Goal: Task Accomplishment & Management: Use online tool/utility

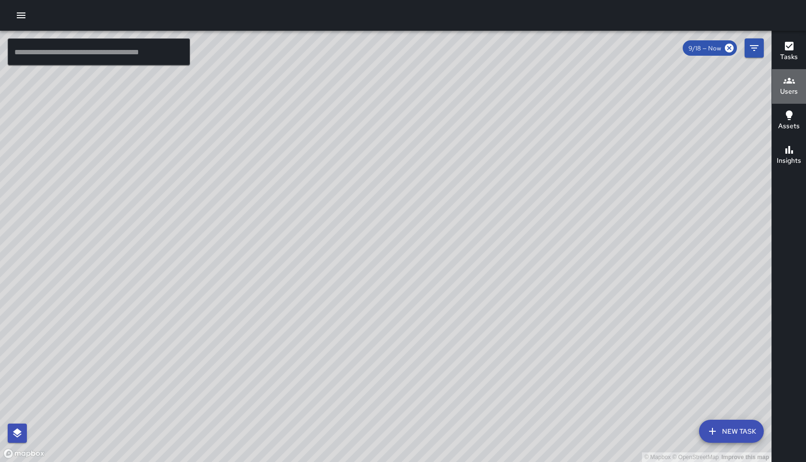
click at [788, 87] on h6 "Users" at bounding box center [789, 91] width 18 height 11
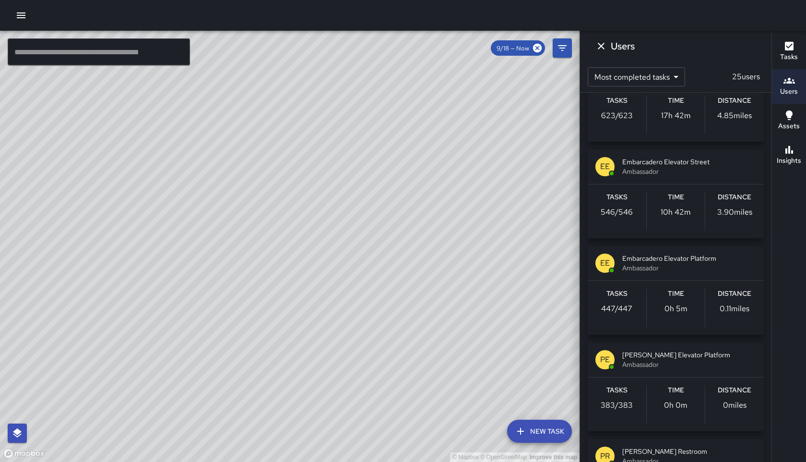
scroll to position [147, 0]
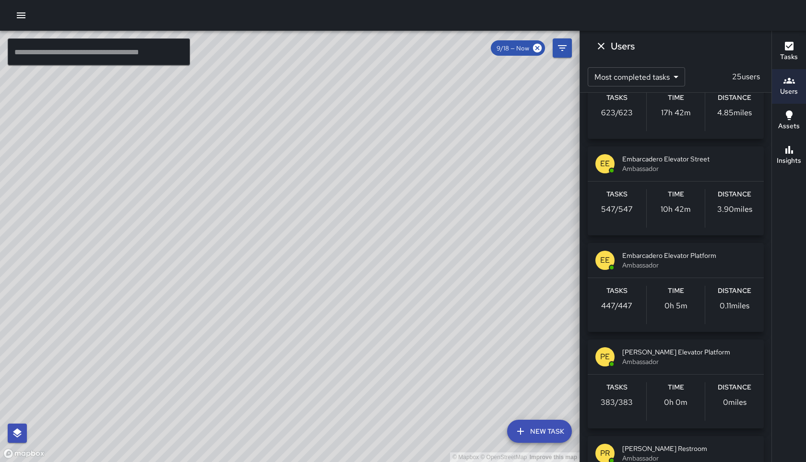
click at [660, 266] on span "Ambassador" at bounding box center [689, 265] width 134 height 10
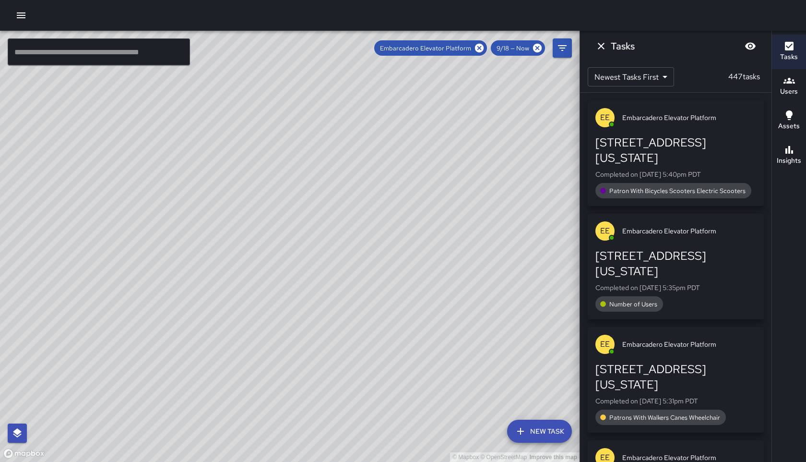
scroll to position [0, 0]
click at [662, 79] on body "© Mapbox © OpenStreetMap Improve this map ​ New Task Embarcadero Elevator Platf…" at bounding box center [403, 231] width 806 height 462
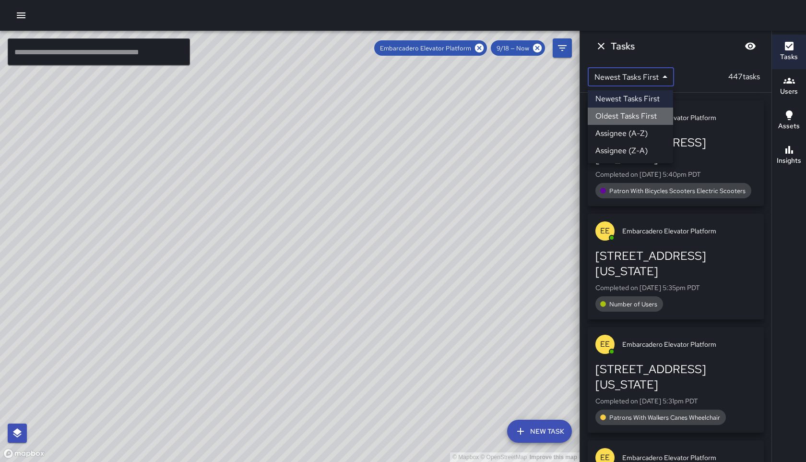
click at [638, 115] on li "Oldest Tasks First" at bounding box center [630, 115] width 85 height 17
type input "*"
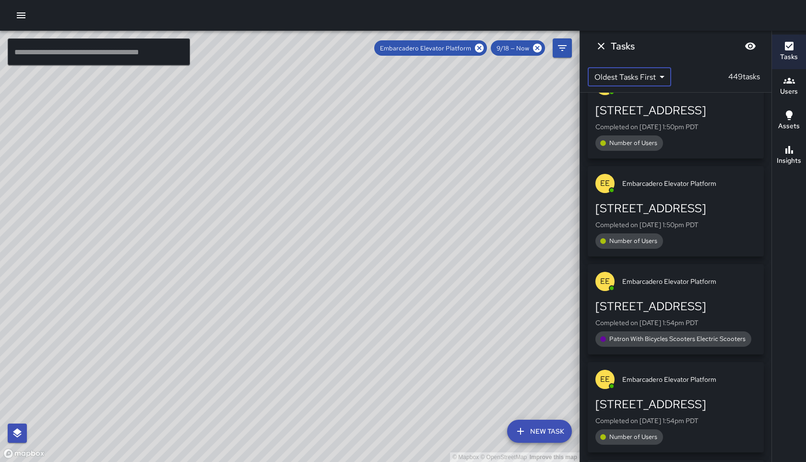
scroll to position [30403, 0]
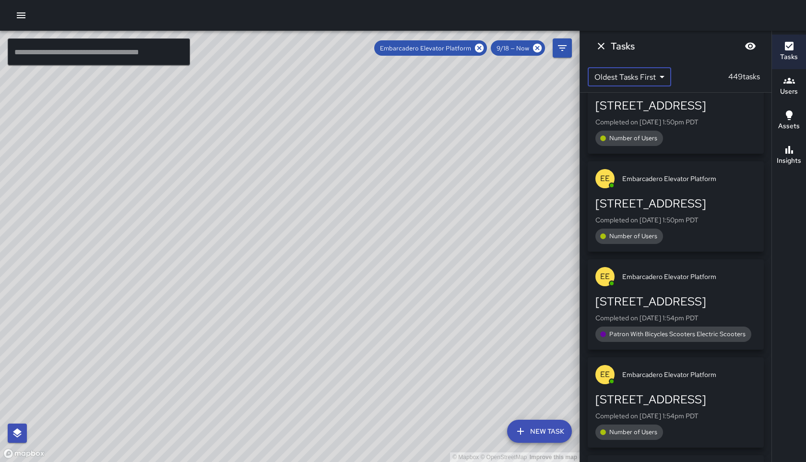
click at [601, 48] on icon "Dismiss" at bounding box center [601, 46] width 12 height 12
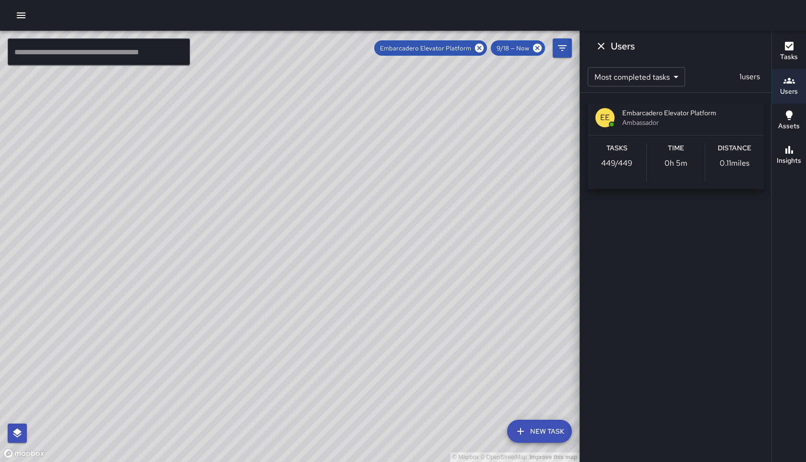
click at [613, 48] on h6 "Users" at bounding box center [623, 45] width 24 height 15
click at [603, 46] on icon "Dismiss" at bounding box center [601, 46] width 12 height 12
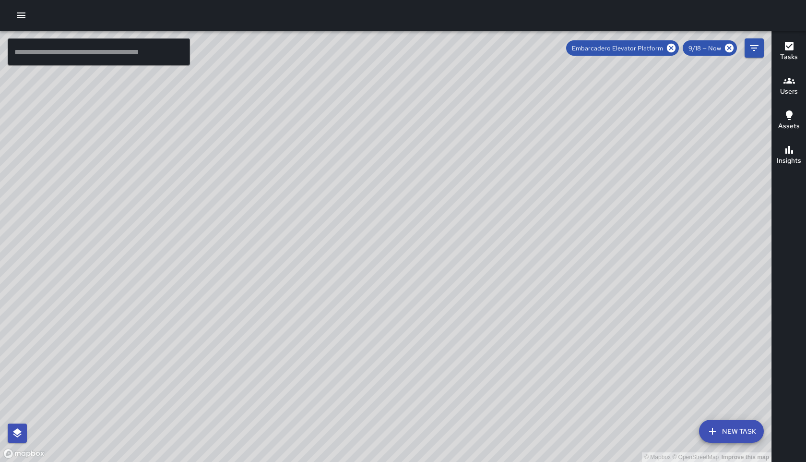
click at [787, 87] on h6 "Users" at bounding box center [789, 91] width 18 height 11
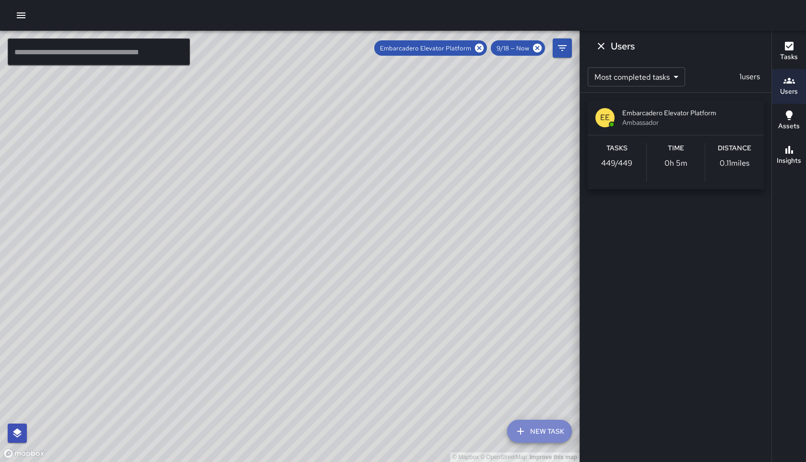
click at [526, 442] on button "New Task" at bounding box center [539, 430] width 65 height 23
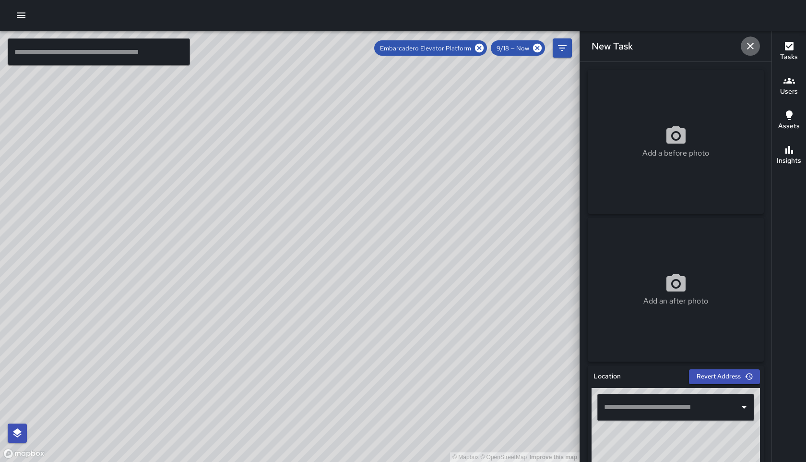
click at [751, 44] on icon "button" at bounding box center [751, 46] width 12 height 12
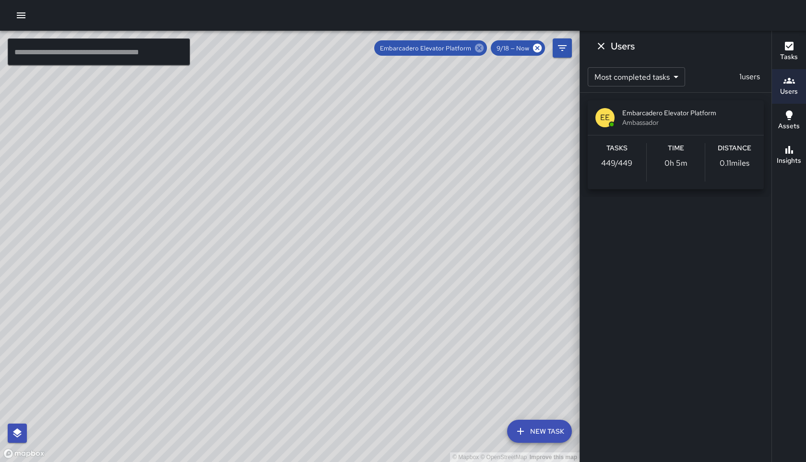
click at [480, 51] on icon at bounding box center [479, 48] width 9 height 9
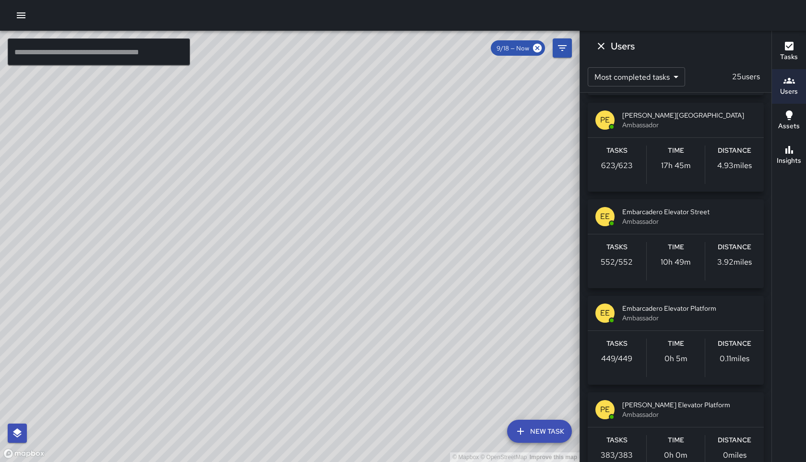
scroll to position [96, 0]
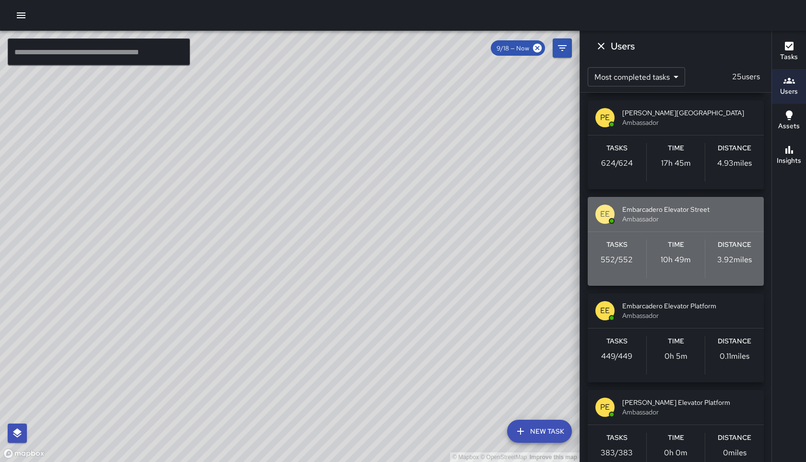
click at [663, 240] on div "Time 10h 49m" at bounding box center [676, 258] width 59 height 38
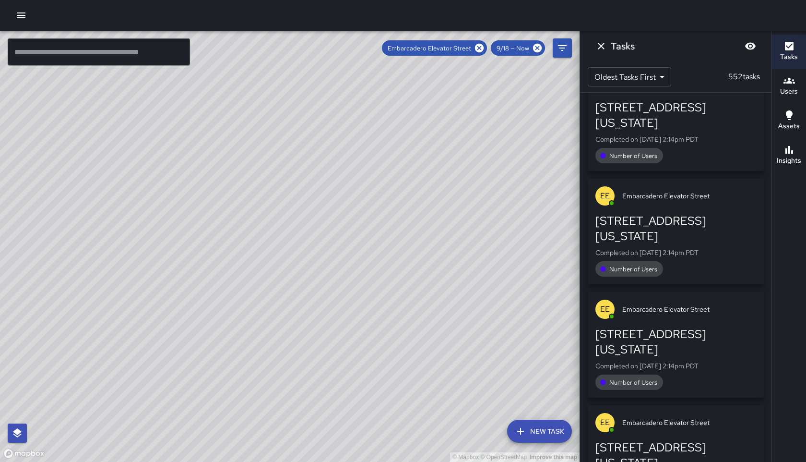
scroll to position [0, 0]
click at [661, 75] on body "© Mapbox © OpenStreetMap Improve this map ​ New Task Embarcadero Elevator Stree…" at bounding box center [403, 231] width 806 height 462
click at [682, 45] on div at bounding box center [403, 231] width 806 height 462
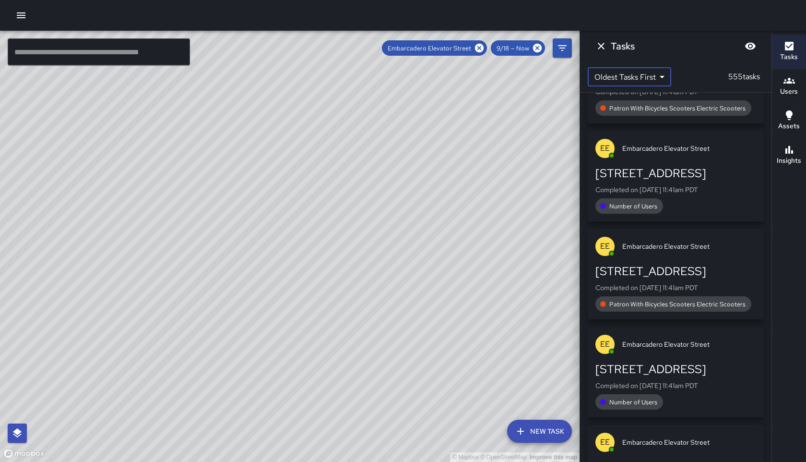
scroll to position [15311, 0]
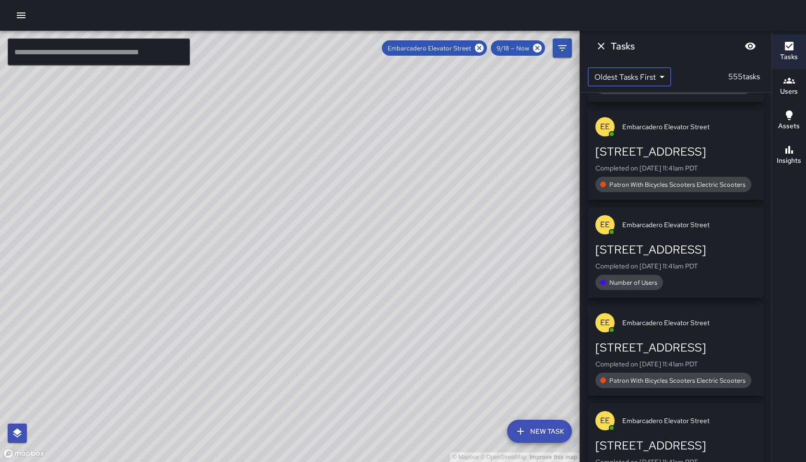
click at [617, 47] on h6 "Tasks" at bounding box center [623, 45] width 24 height 15
click at [602, 48] on icon "Dismiss" at bounding box center [601, 46] width 12 height 12
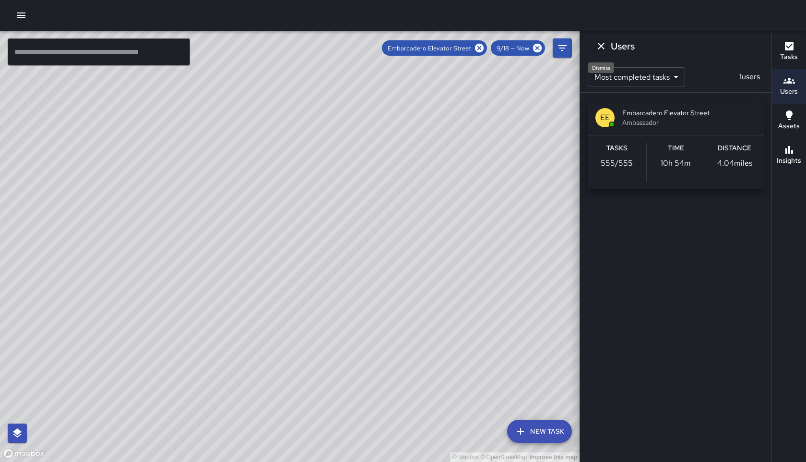
click at [602, 47] on icon "Dismiss" at bounding box center [601, 46] width 7 height 7
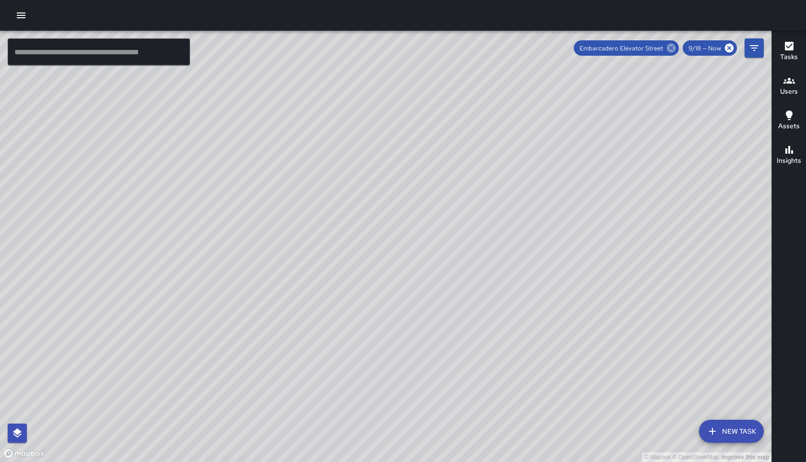
click at [673, 48] on icon at bounding box center [671, 48] width 9 height 9
click at [673, 48] on div "© Mapbox © OpenStreetMap Improve this map" at bounding box center [385, 246] width 771 height 431
click at [789, 88] on h6 "Users" at bounding box center [789, 91] width 18 height 11
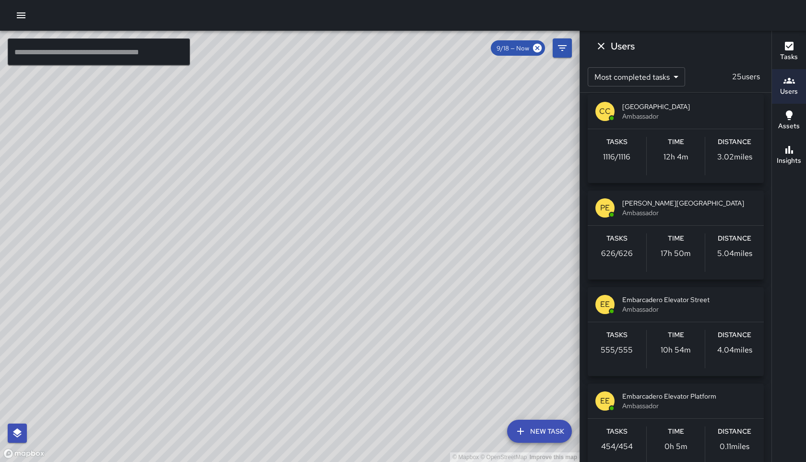
scroll to position [0, 0]
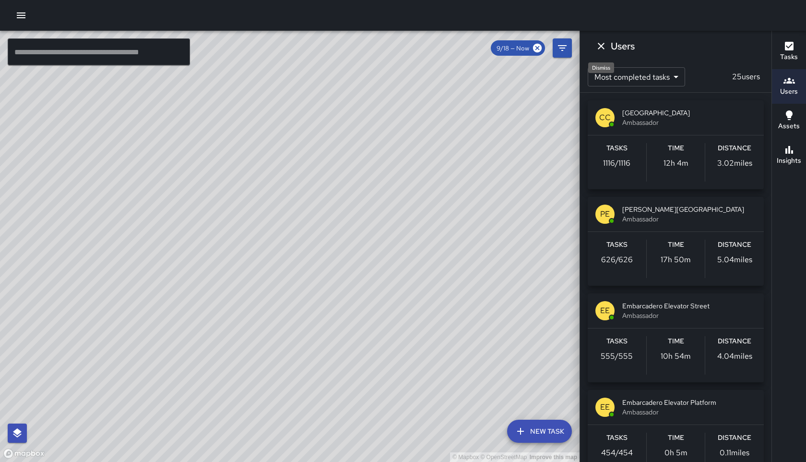
click at [602, 50] on icon "Dismiss" at bounding box center [601, 46] width 12 height 12
